Goal: Find specific page/section: Find specific page/section

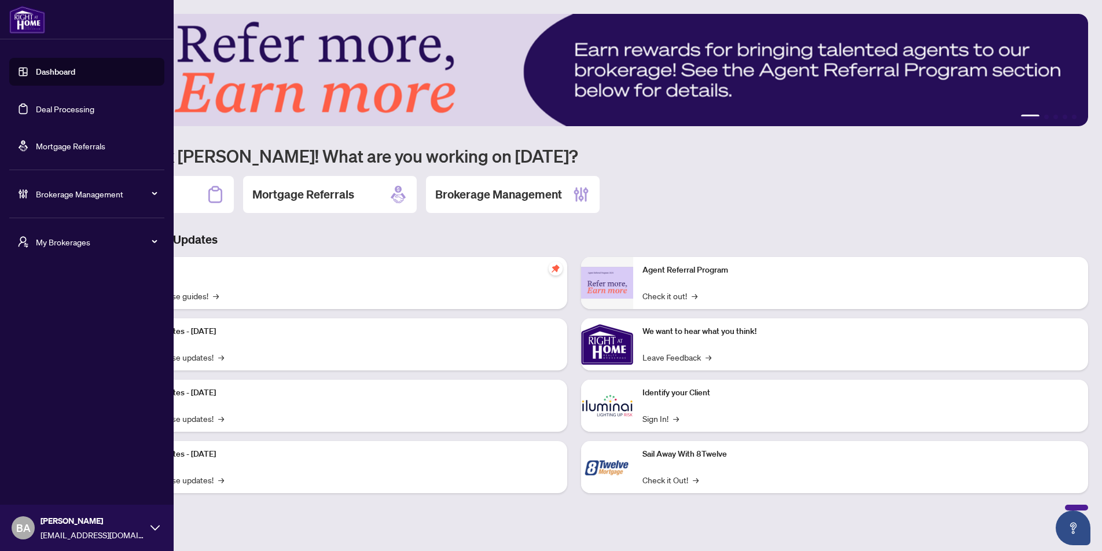
click at [53, 248] on span "My Brokerages" at bounding box center [96, 241] width 120 height 13
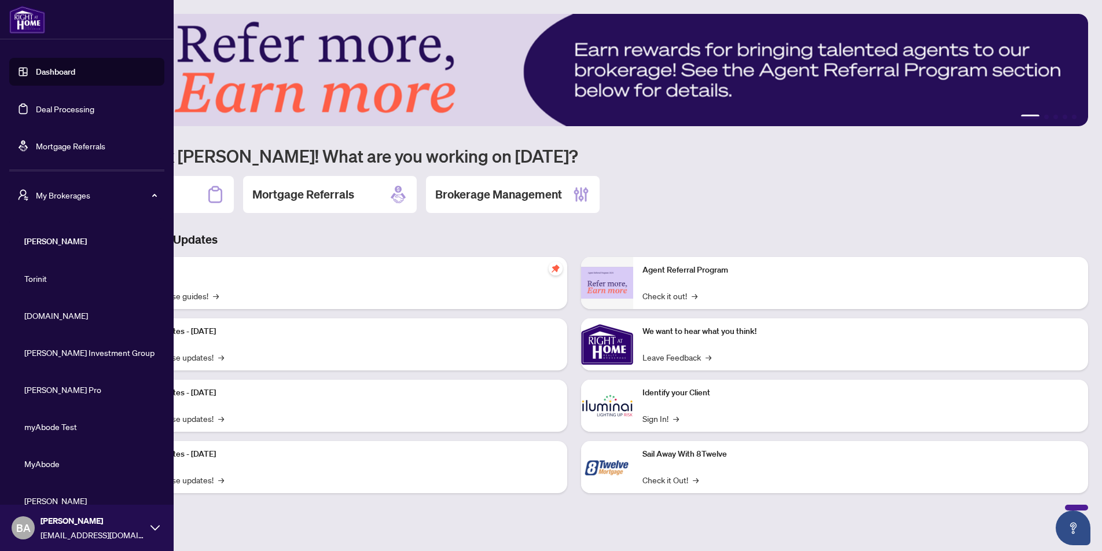
click at [56, 320] on span "[DOMAIN_NAME]" at bounding box center [90, 315] width 132 height 13
